Goal: Use online tool/utility

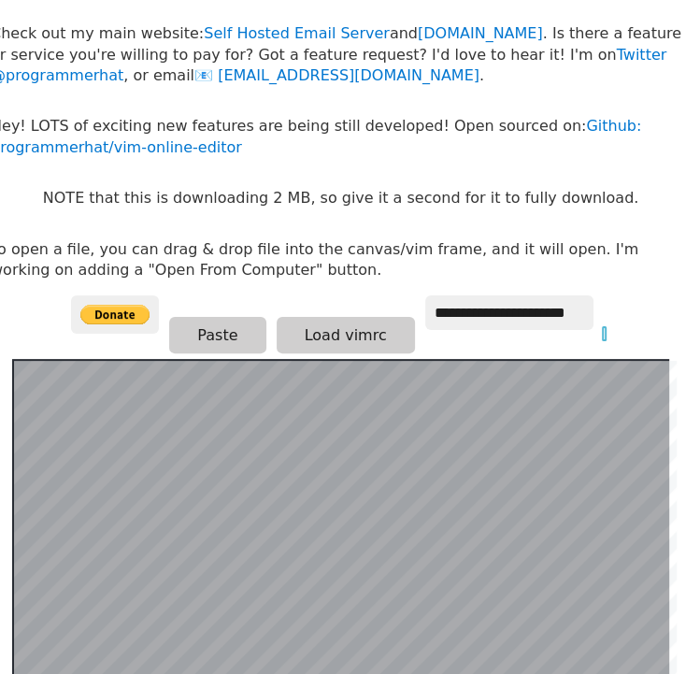
scroll to position [0, 28]
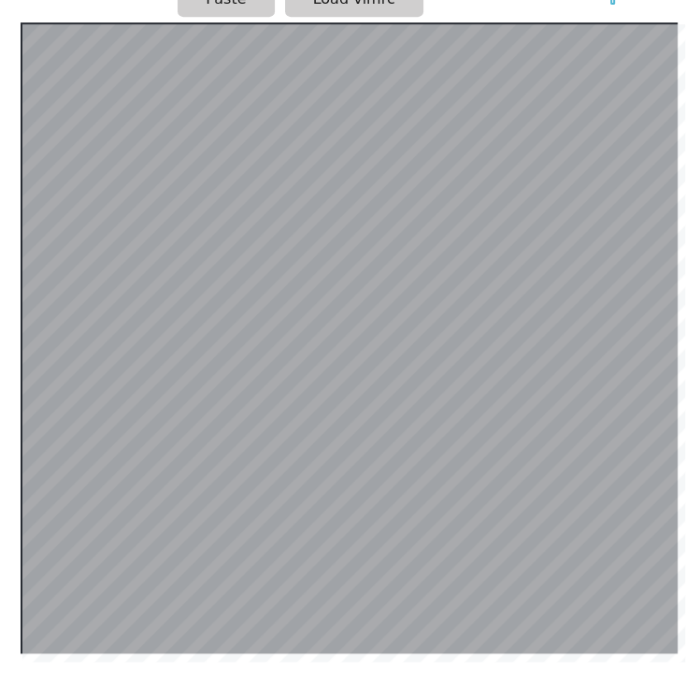
scroll to position [404, 10]
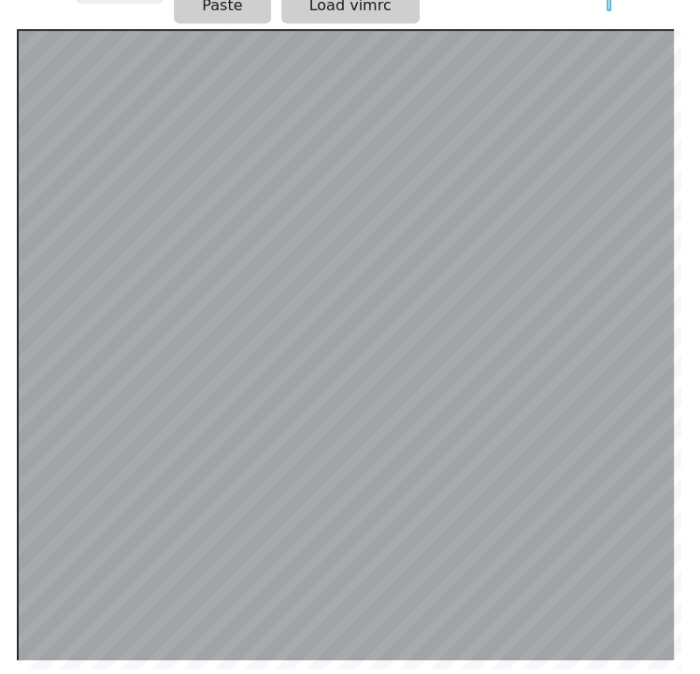
scroll to position [404, 14]
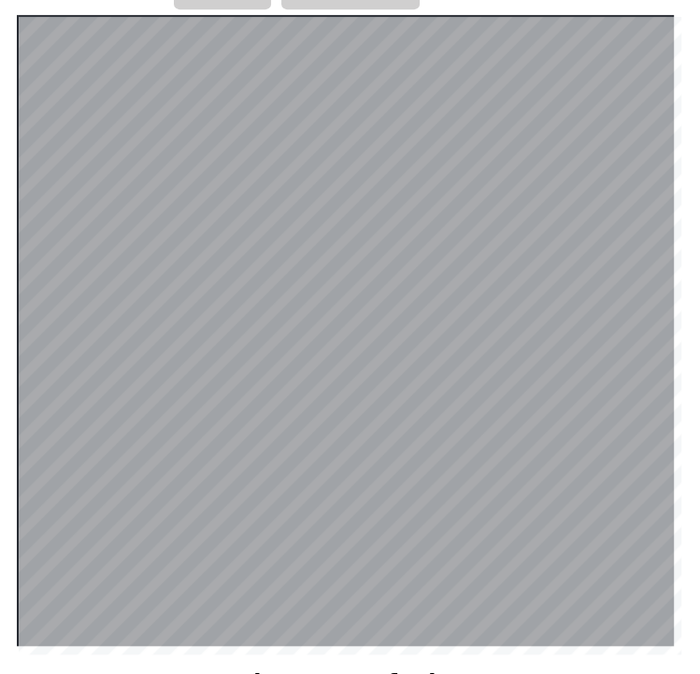
scroll to position [404, 14]
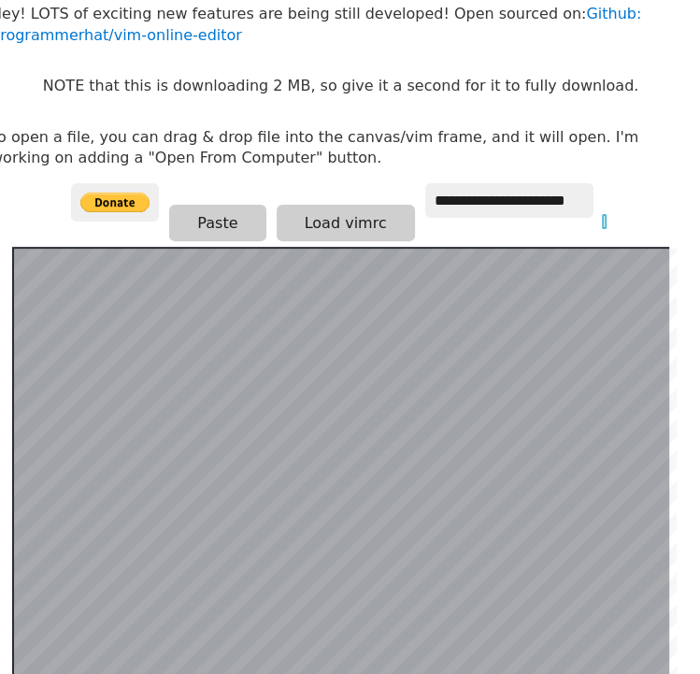
scroll to position [202, 24]
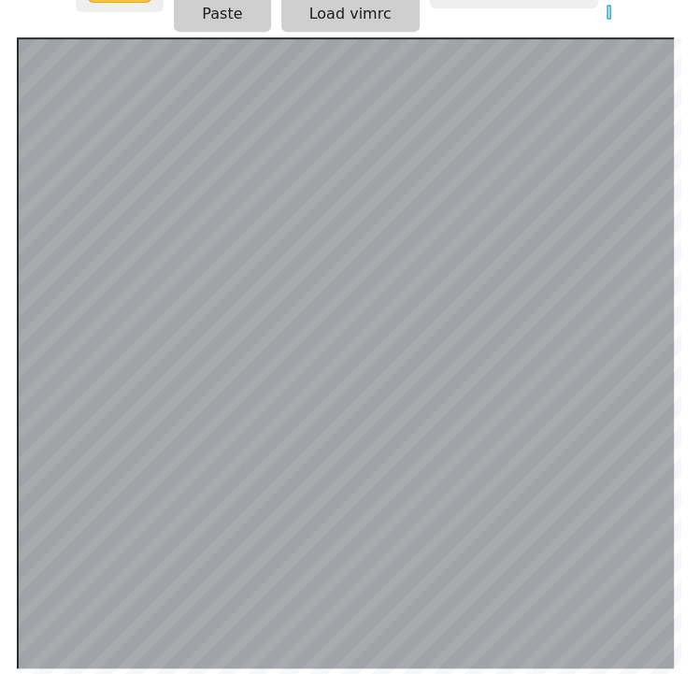
scroll to position [404, 14]
